Goal: Transaction & Acquisition: Purchase product/service

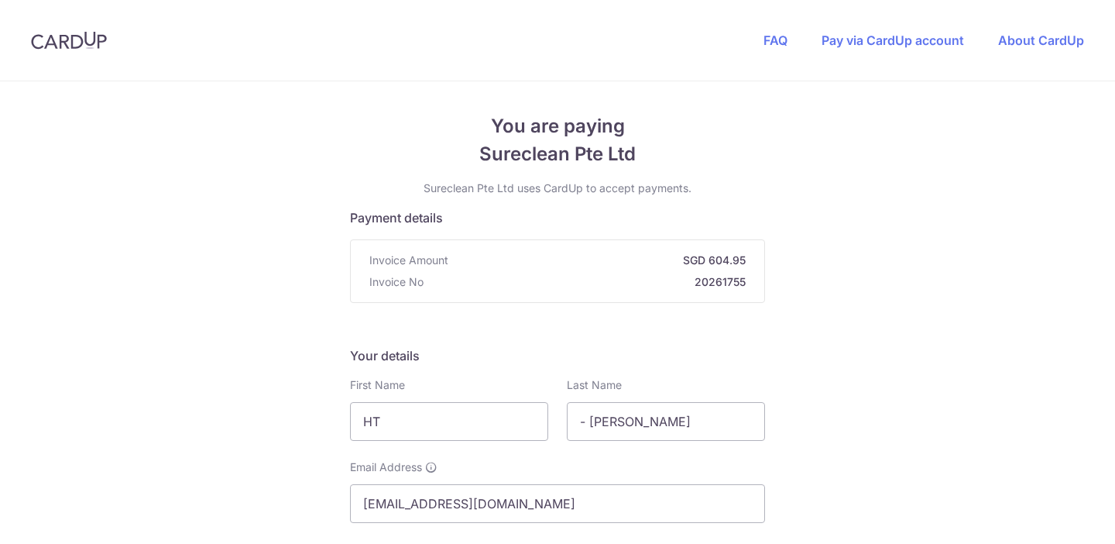
scroll to position [158, 0]
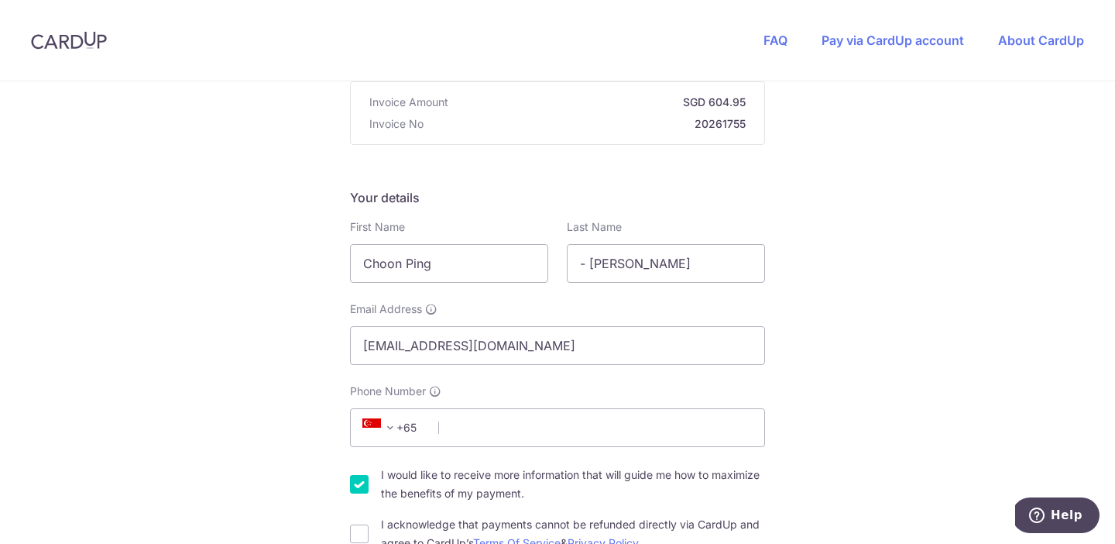
type input "Choon Ping"
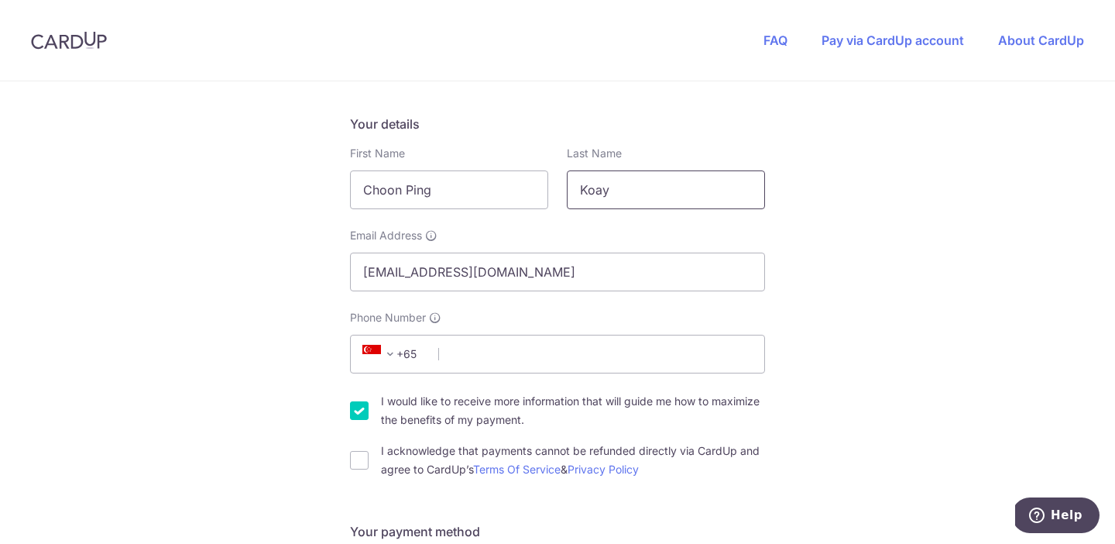
scroll to position [267, 0]
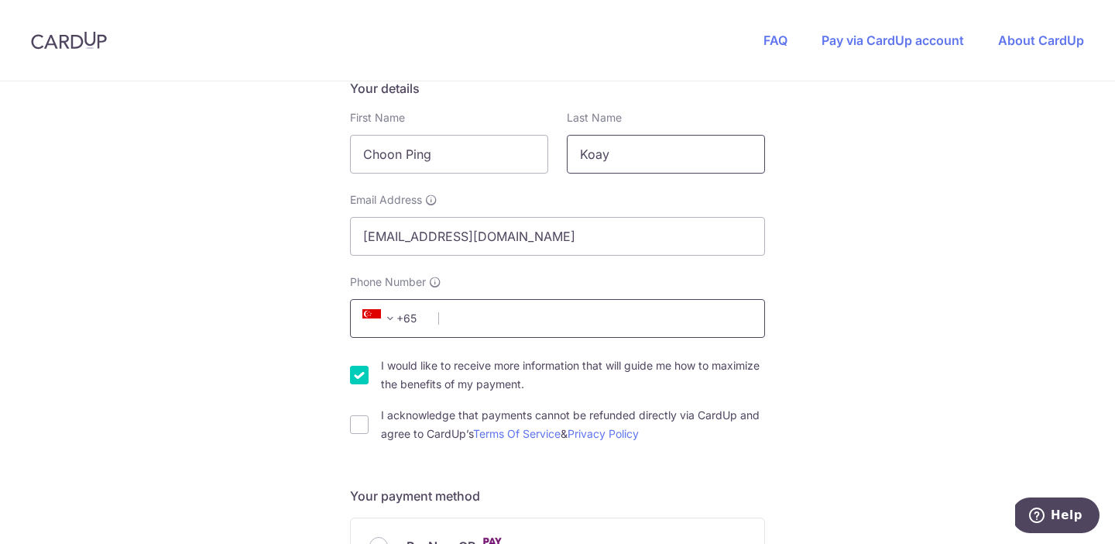
type input "Koay"
click at [483, 329] on input "Phone Number" at bounding box center [557, 318] width 415 height 39
type input "96256414"
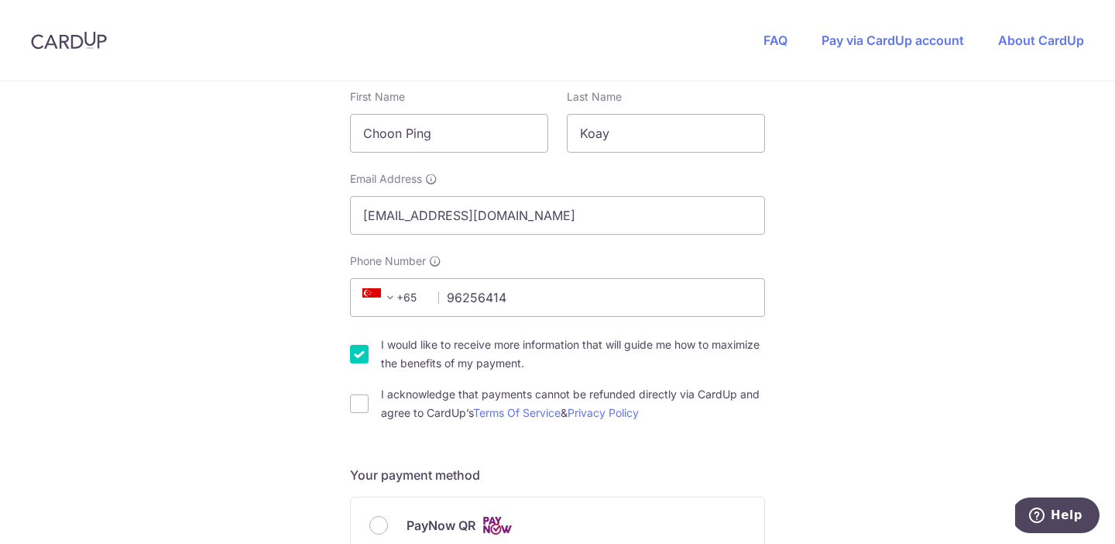
scroll to position [321, 0]
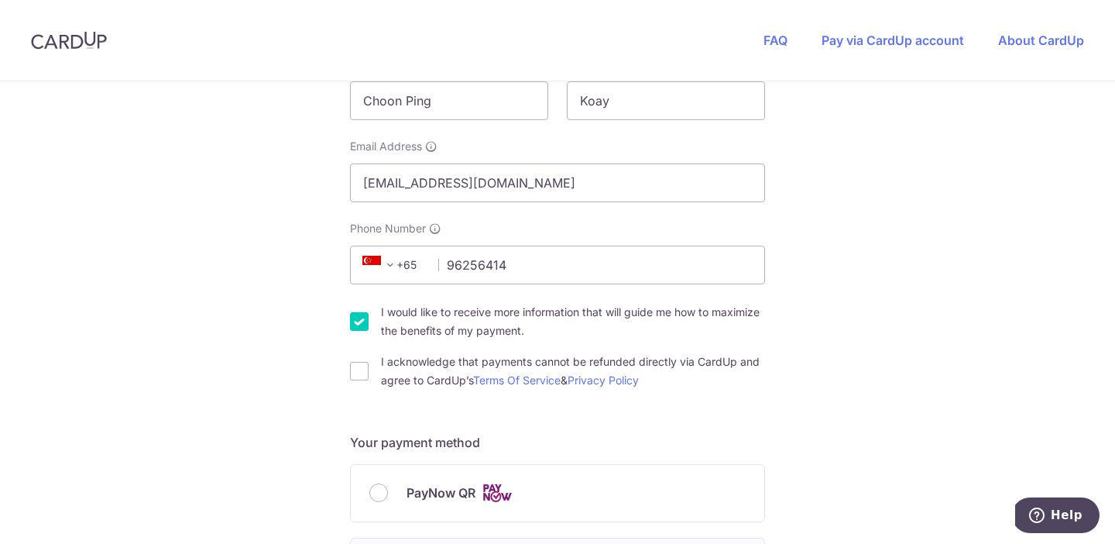
click at [355, 323] on input "I would like to receive more information that will guide me how to maximize the…" at bounding box center [359, 321] width 19 height 19
checkbox input "false"
click at [357, 367] on input "I acknowledge that payments cannot be refunded directly via CardUp and agree to…" at bounding box center [359, 371] width 19 height 19
checkbox input "true"
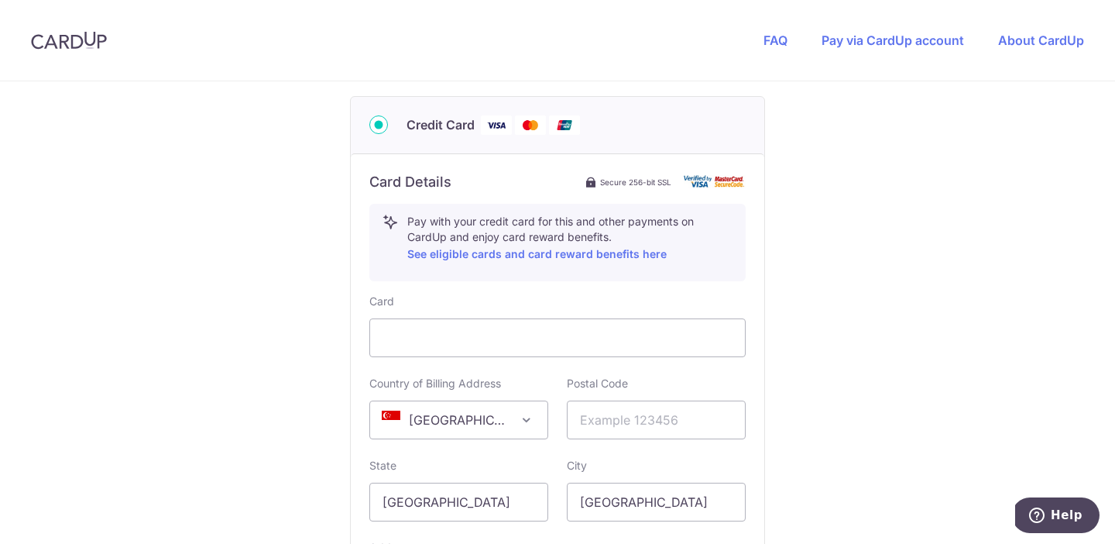
scroll to position [769, 0]
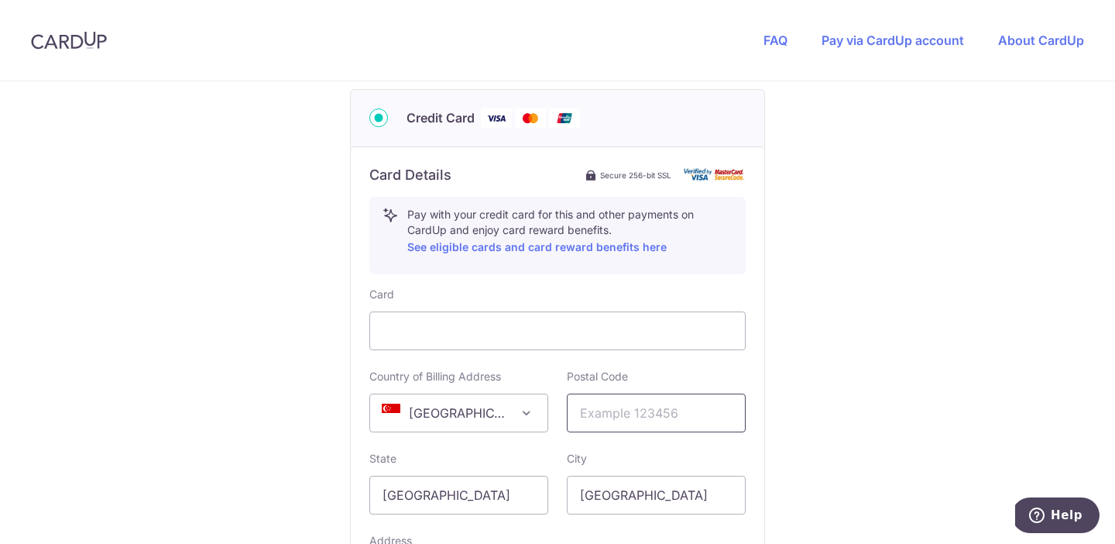
click at [634, 414] on input "text" at bounding box center [656, 413] width 179 height 39
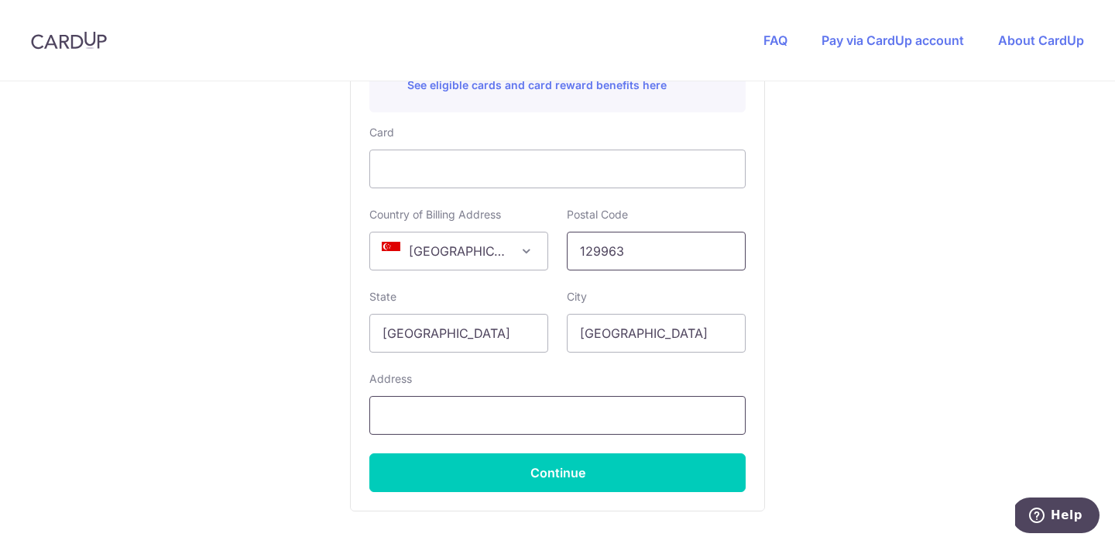
scroll to position [949, 0]
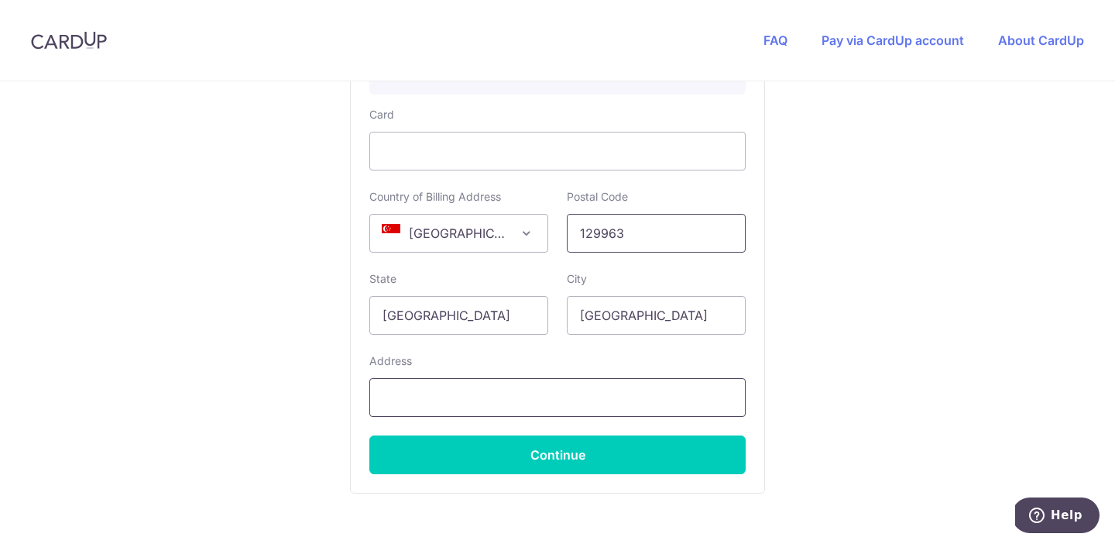
type input "129963"
click at [499, 398] on input "text" at bounding box center [558, 397] width 376 height 39
type input "[STREET_ADDRESS]"
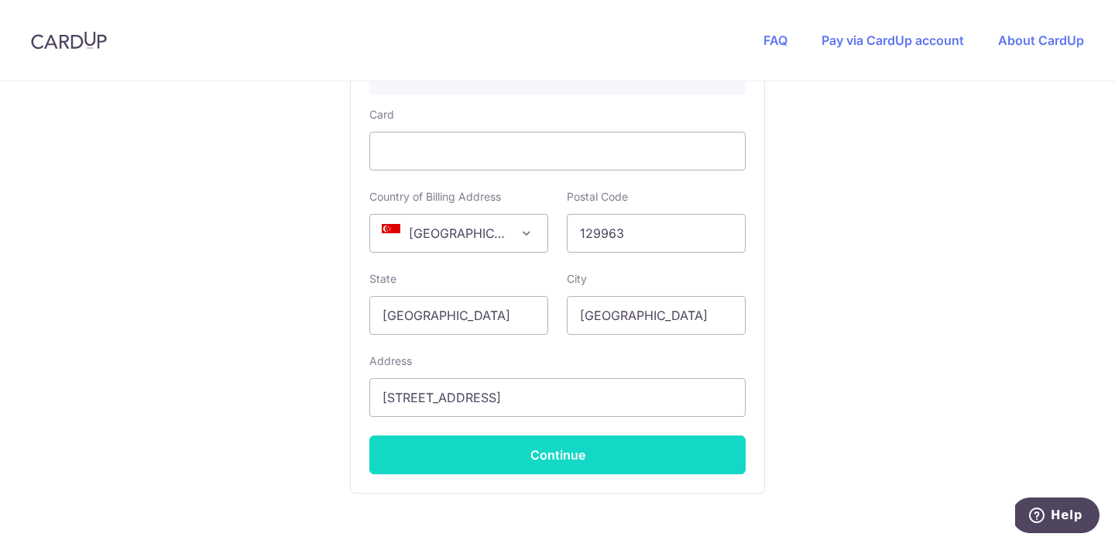
click at [500, 464] on button "Continue" at bounding box center [558, 454] width 376 height 39
type input "**** 5734"
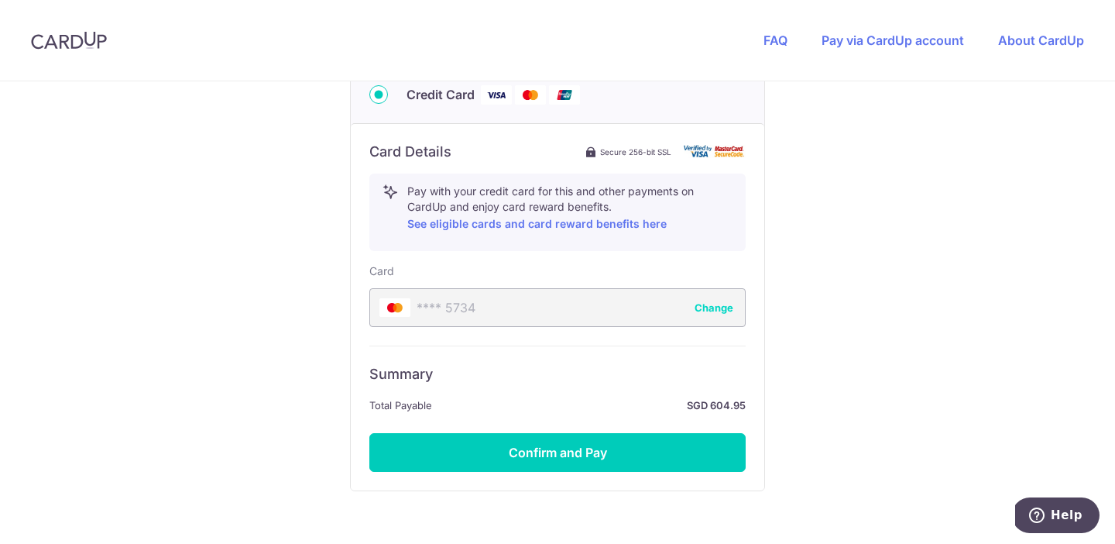
scroll to position [811, 0]
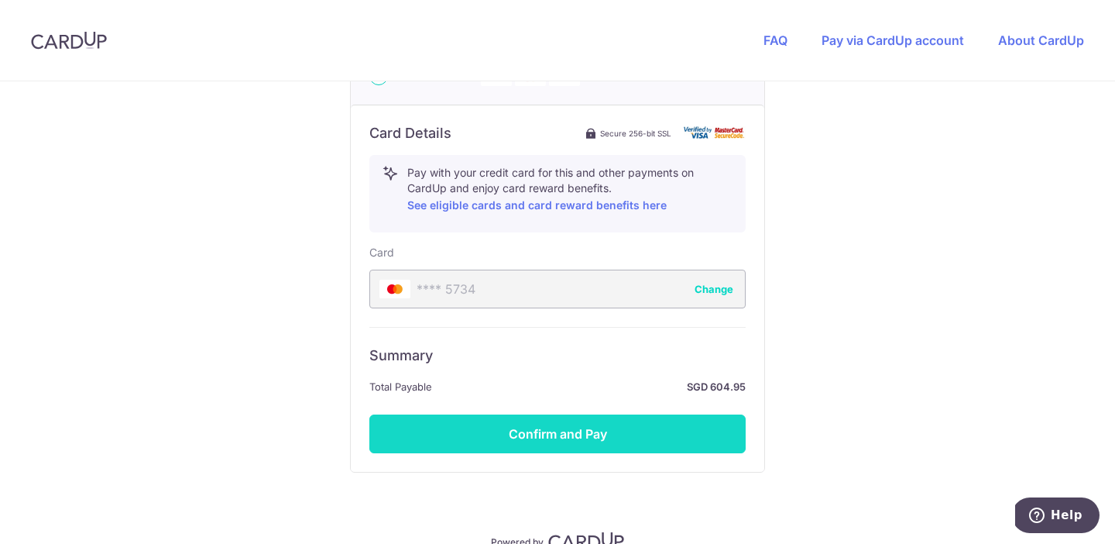
click at [575, 439] on button "Confirm and Pay" at bounding box center [558, 433] width 376 height 39
